Goal: Find specific page/section: Find specific page/section

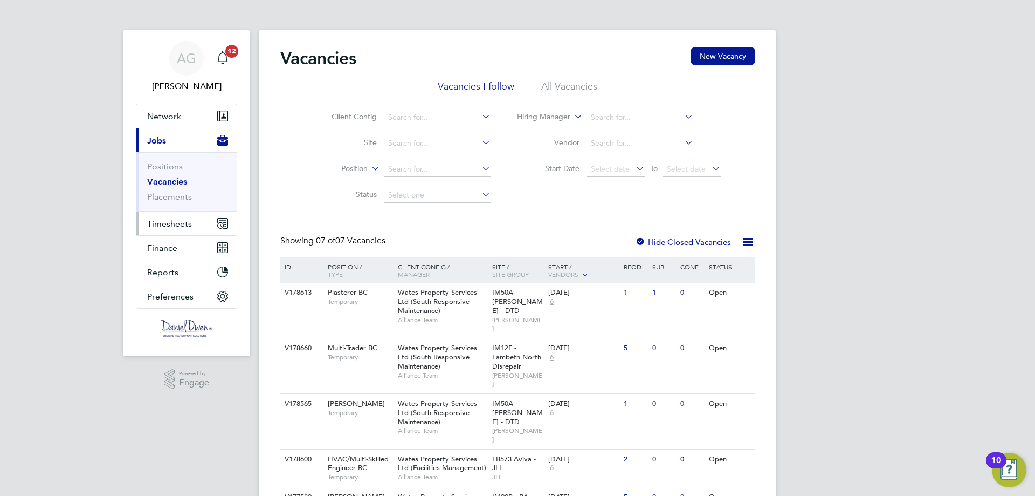
click at [180, 223] on span "Timesheets" at bounding box center [169, 223] width 45 height 10
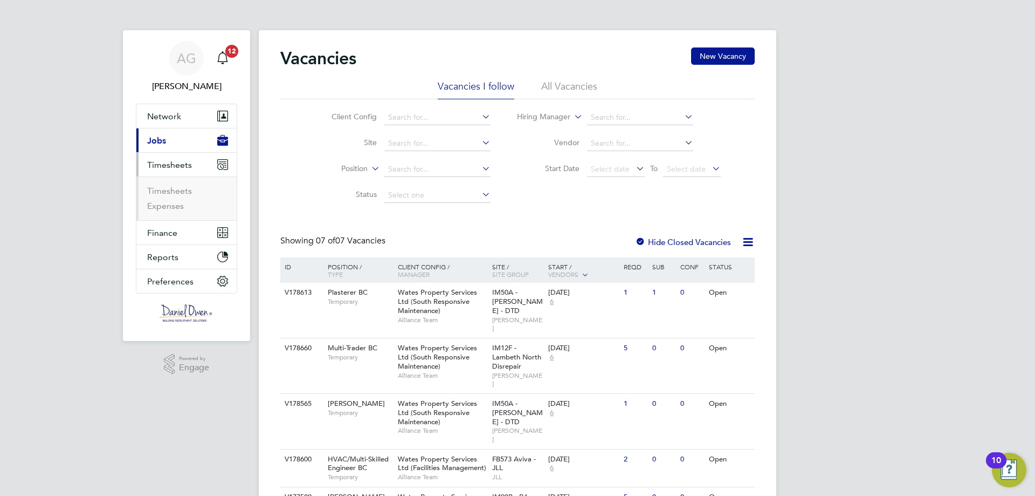
click at [183, 219] on ul "Timesheets Expenses" at bounding box center [186, 198] width 100 height 44
click at [176, 192] on link "Timesheets" at bounding box center [169, 191] width 45 height 10
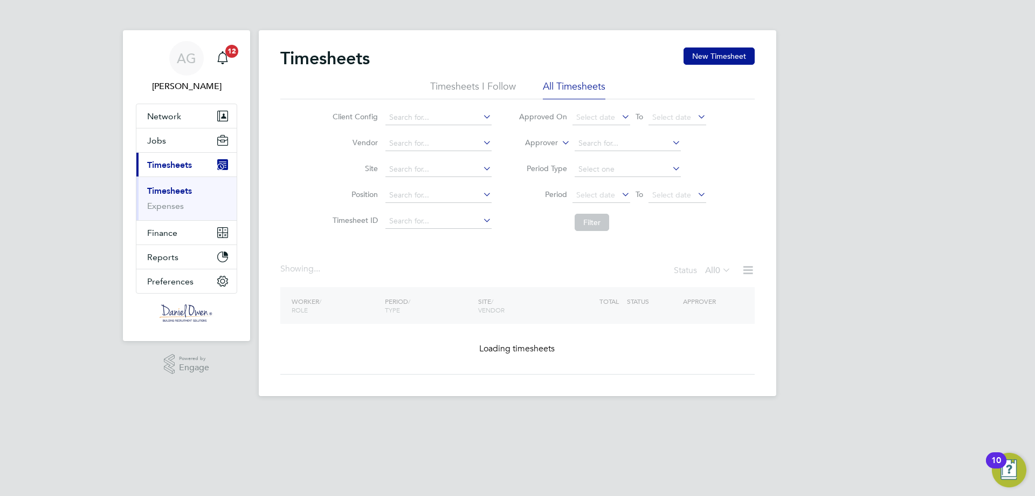
click at [546, 142] on label "Approver" at bounding box center [534, 143] width 49 height 11
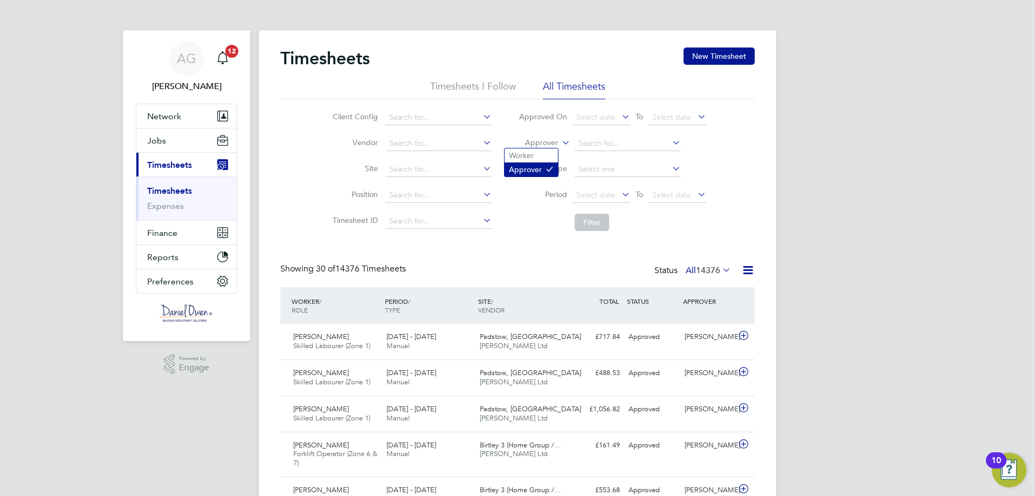
click at [551, 164] on icon at bounding box center [550, 168] width 8 height 8
click at [592, 142] on input at bounding box center [628, 143] width 106 height 15
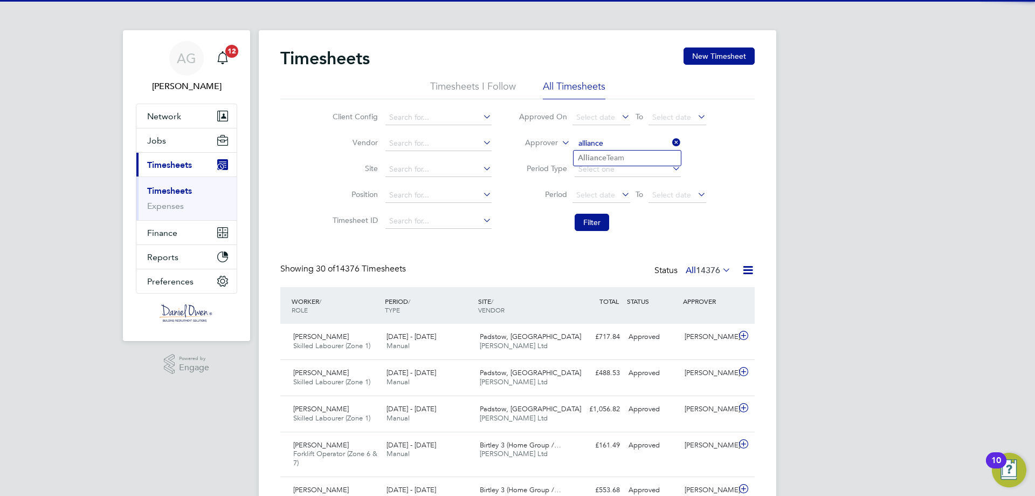
click at [627, 157] on li "Alliance Team" at bounding box center [627, 157] width 107 height 15
type input "Alliance Team"
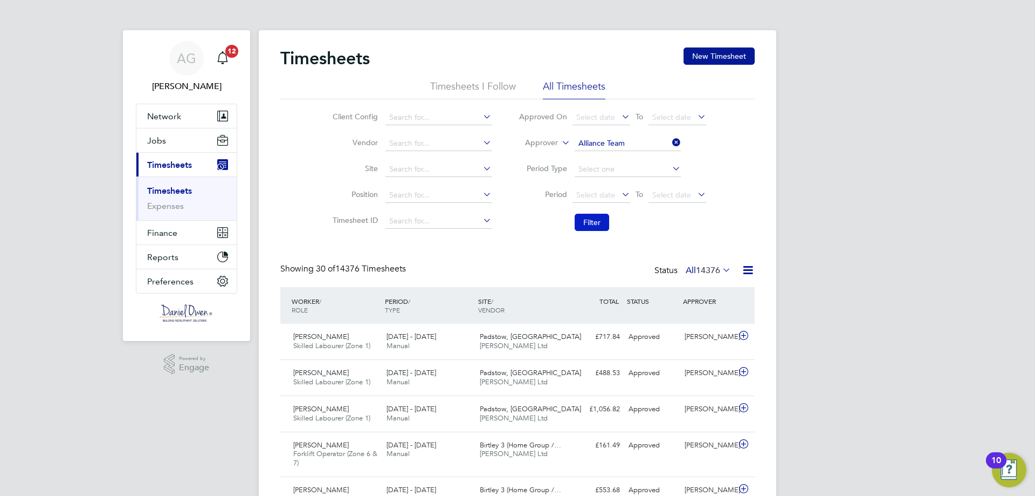
click at [587, 230] on button "Filter" at bounding box center [592, 222] width 35 height 17
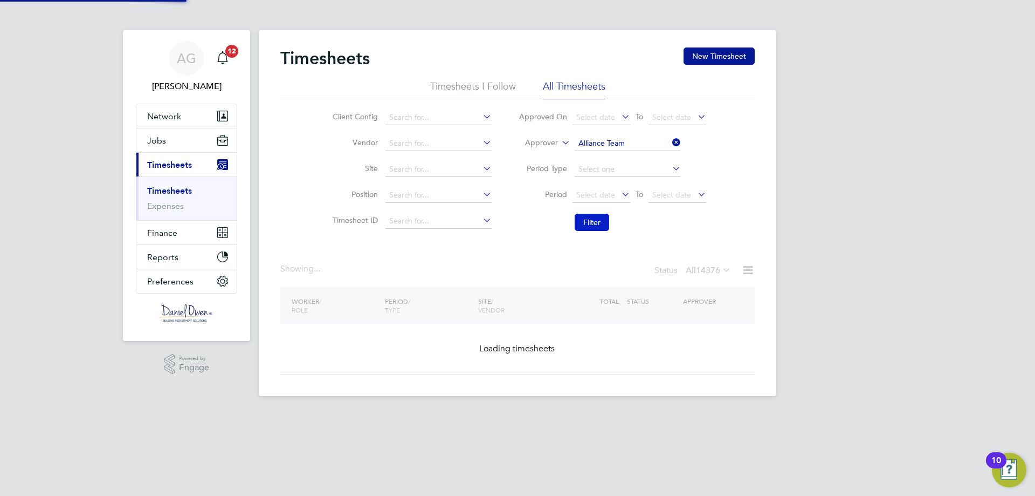
click at [589, 221] on button "Filter" at bounding box center [592, 222] width 35 height 17
